Goal: Find specific page/section: Find specific page/section

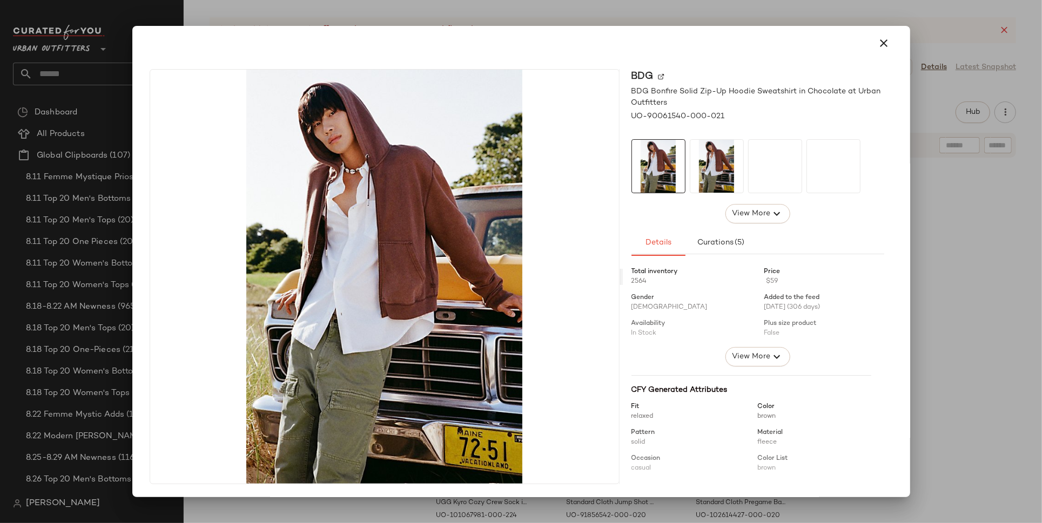
click at [644, 34] on div at bounding box center [521, 43] width 752 height 26
click at [675, 7] on div at bounding box center [521, 261] width 1042 height 523
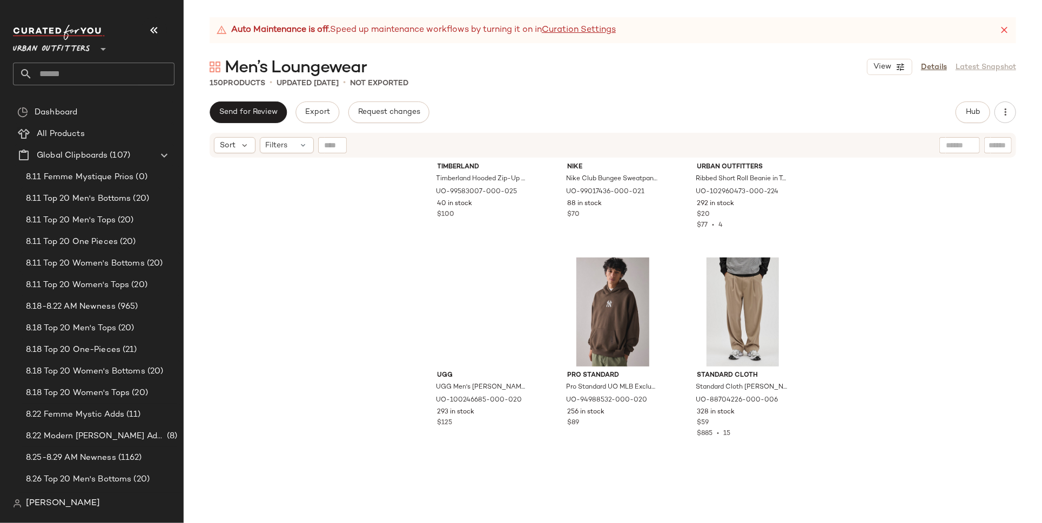
scroll to position [1560, 0]
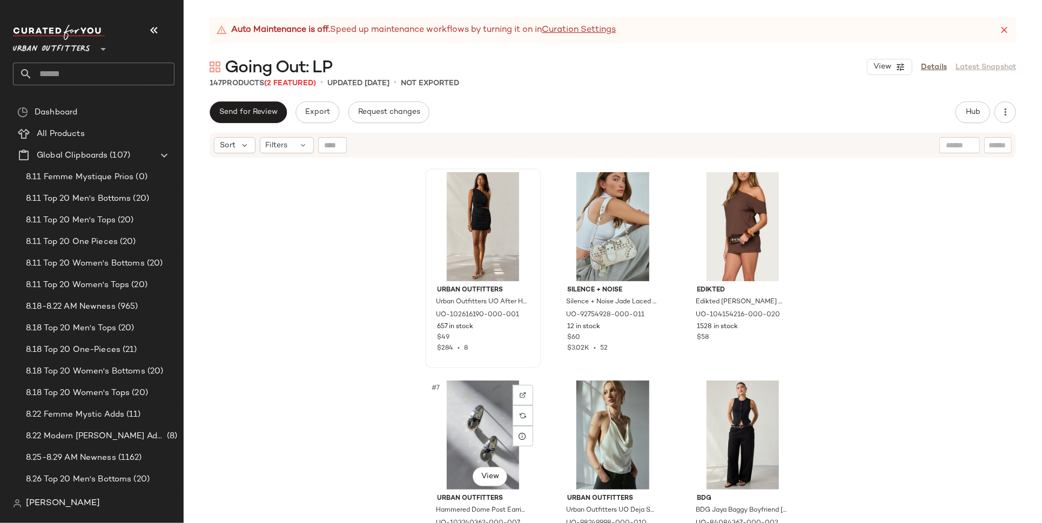
scroll to position [255, 0]
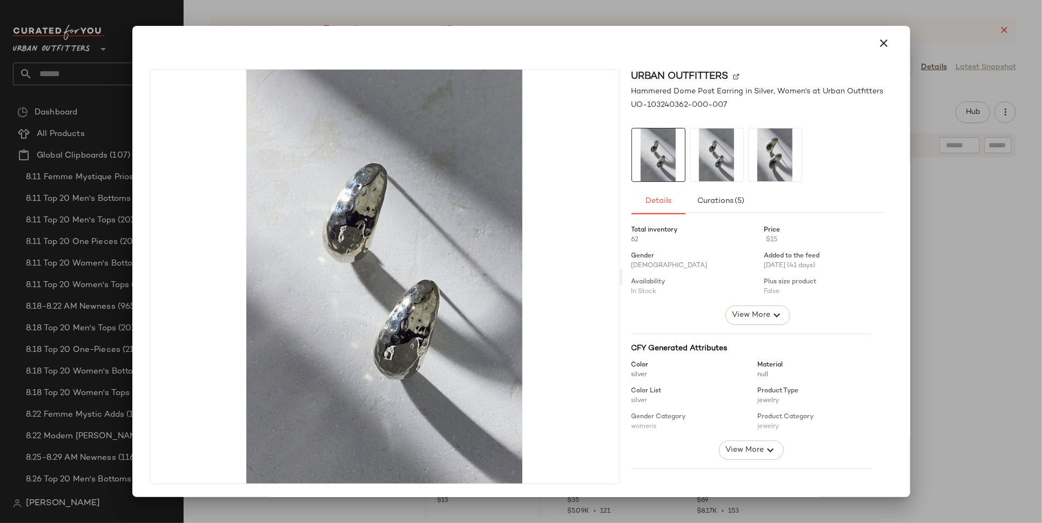
click at [381, 511] on div at bounding box center [521, 261] width 1042 height 523
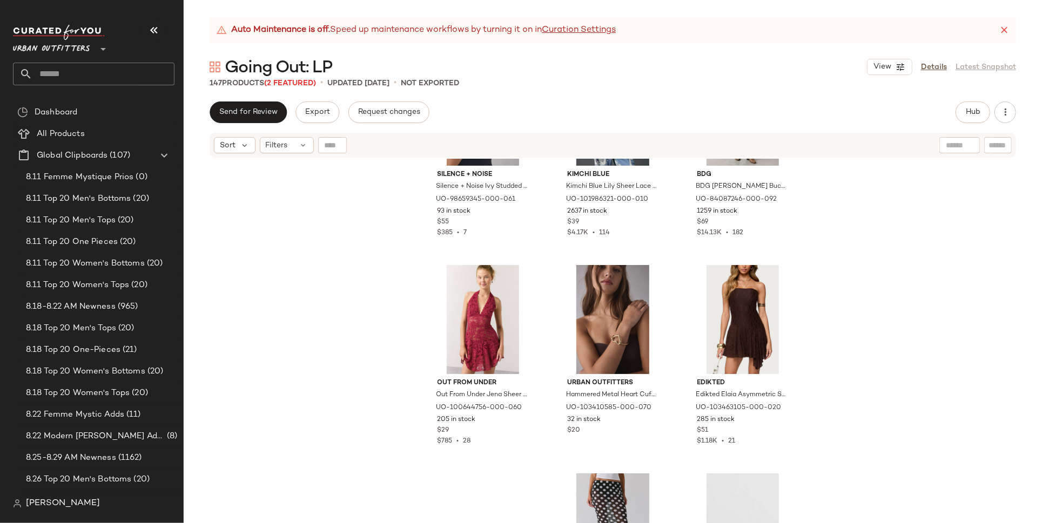
scroll to position [3246, 0]
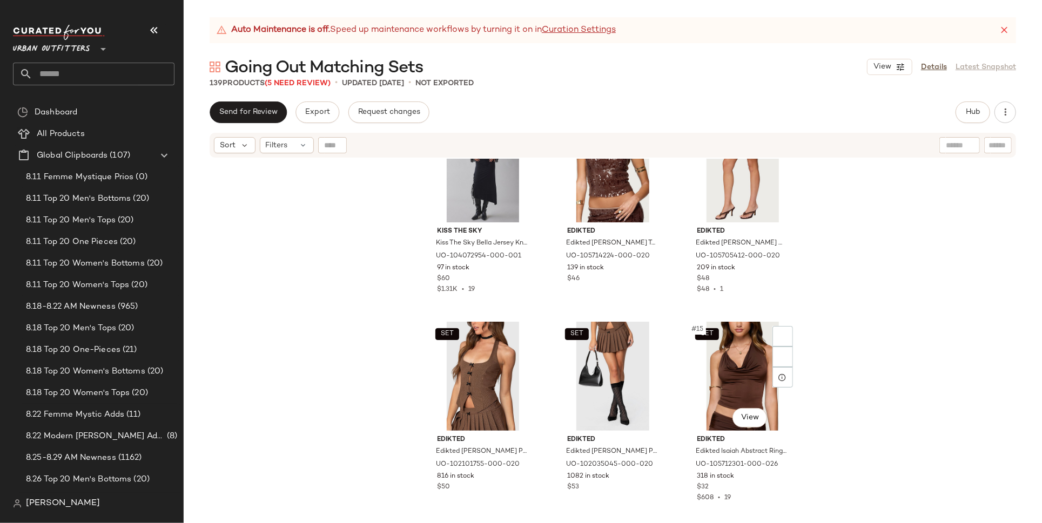
scroll to position [697, 0]
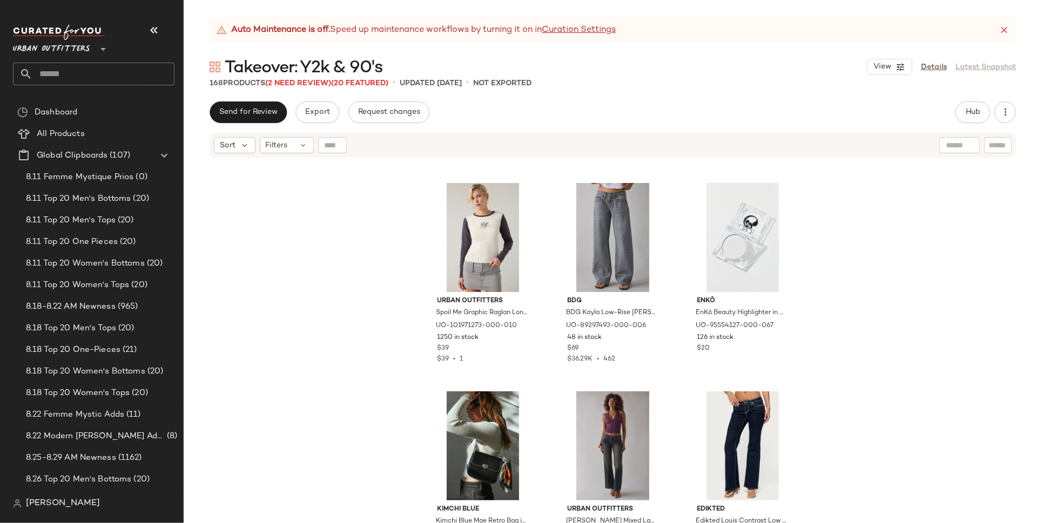
scroll to position [3745, 0]
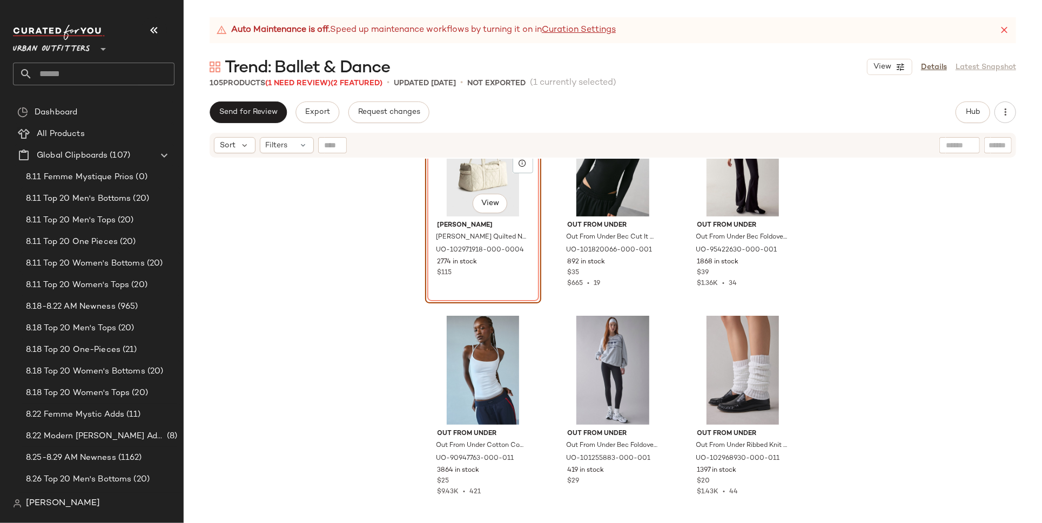
scroll to position [1126, 0]
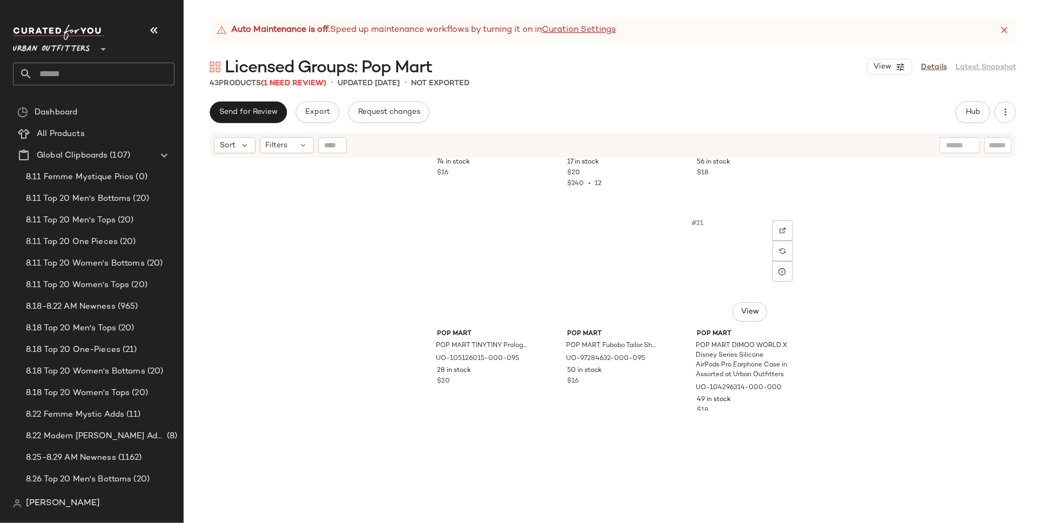
scroll to position [1381, 0]
